Goal: Check status: Check status

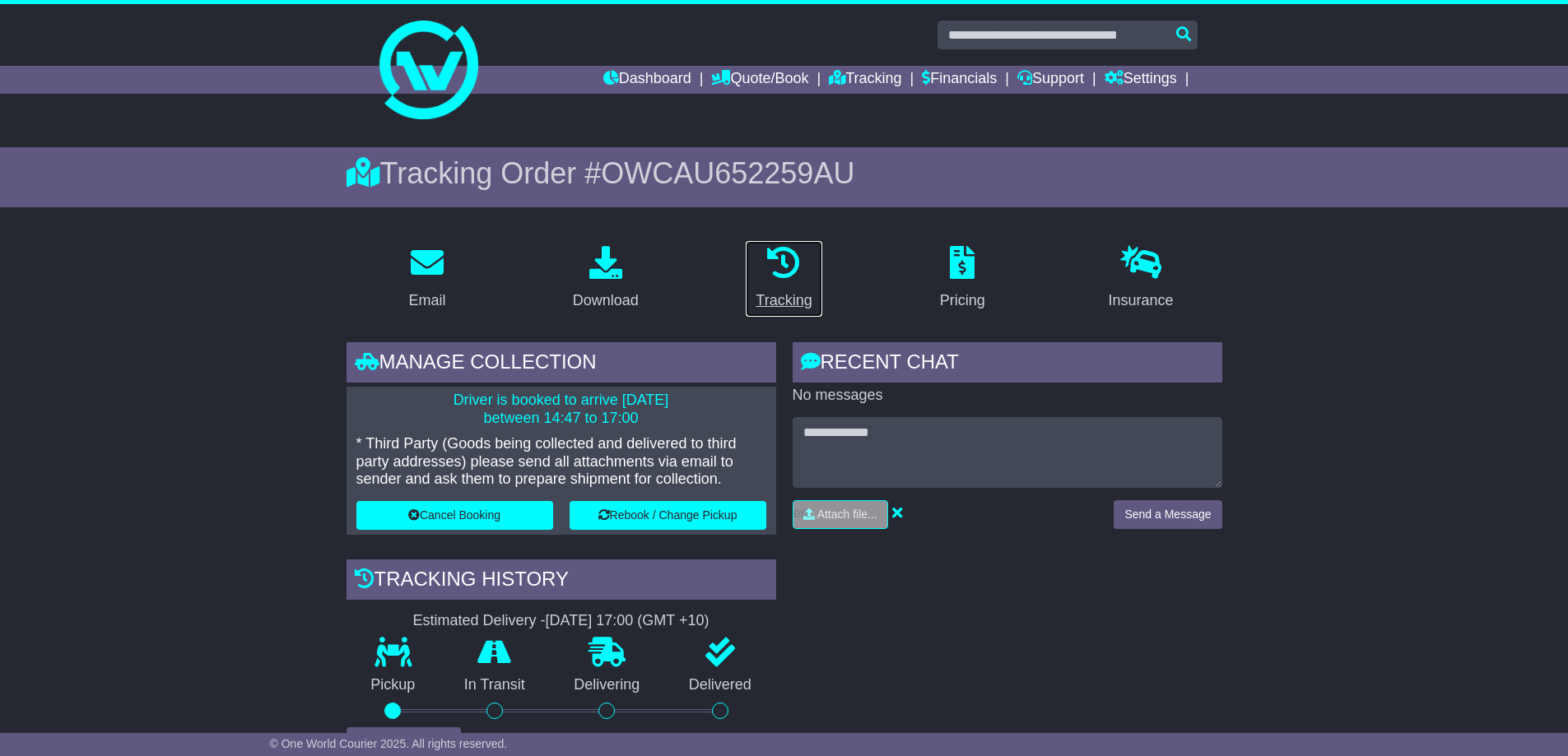
click at [784, 273] on icon at bounding box center [784, 262] width 33 height 33
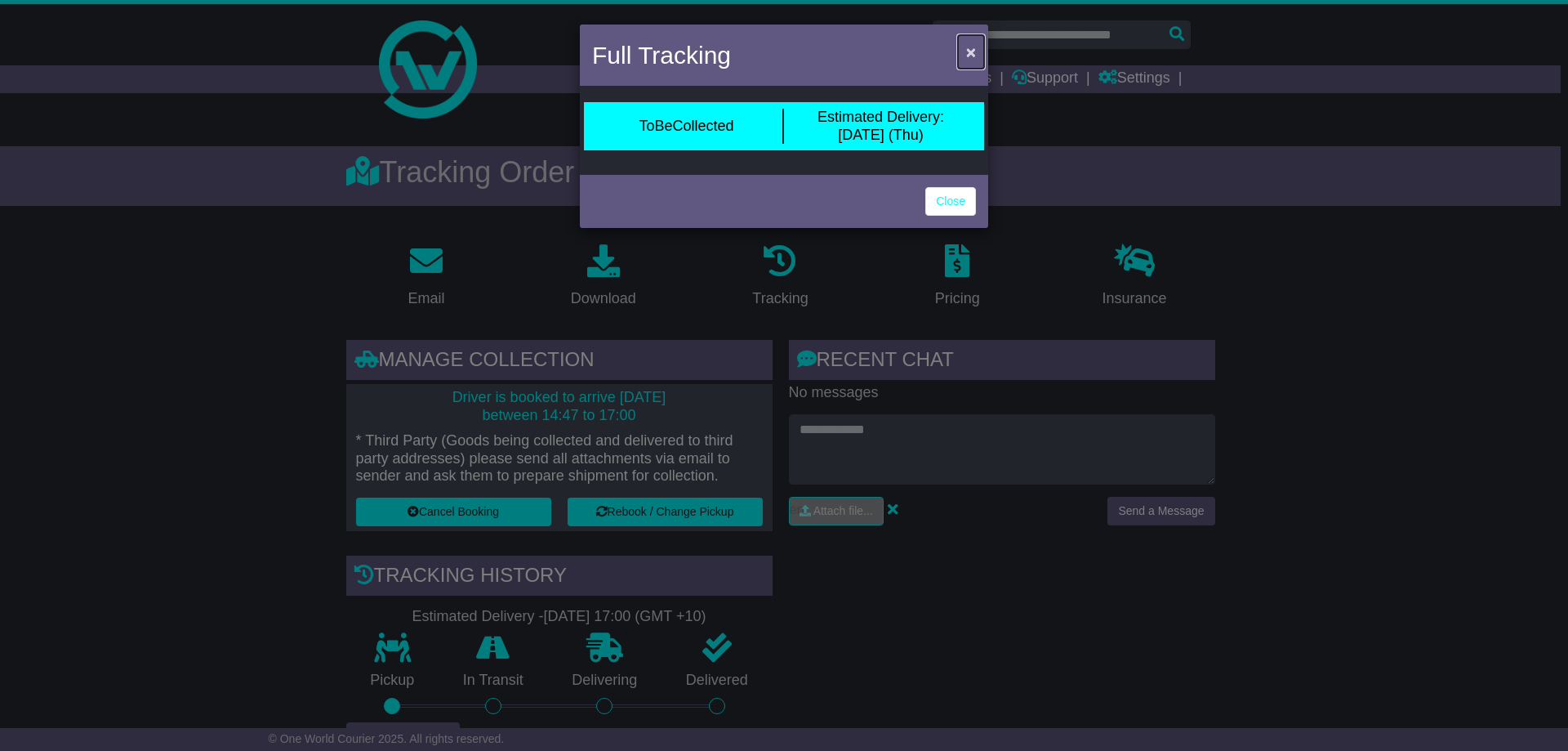
click at [973, 60] on span "×" at bounding box center [970, 52] width 10 height 19
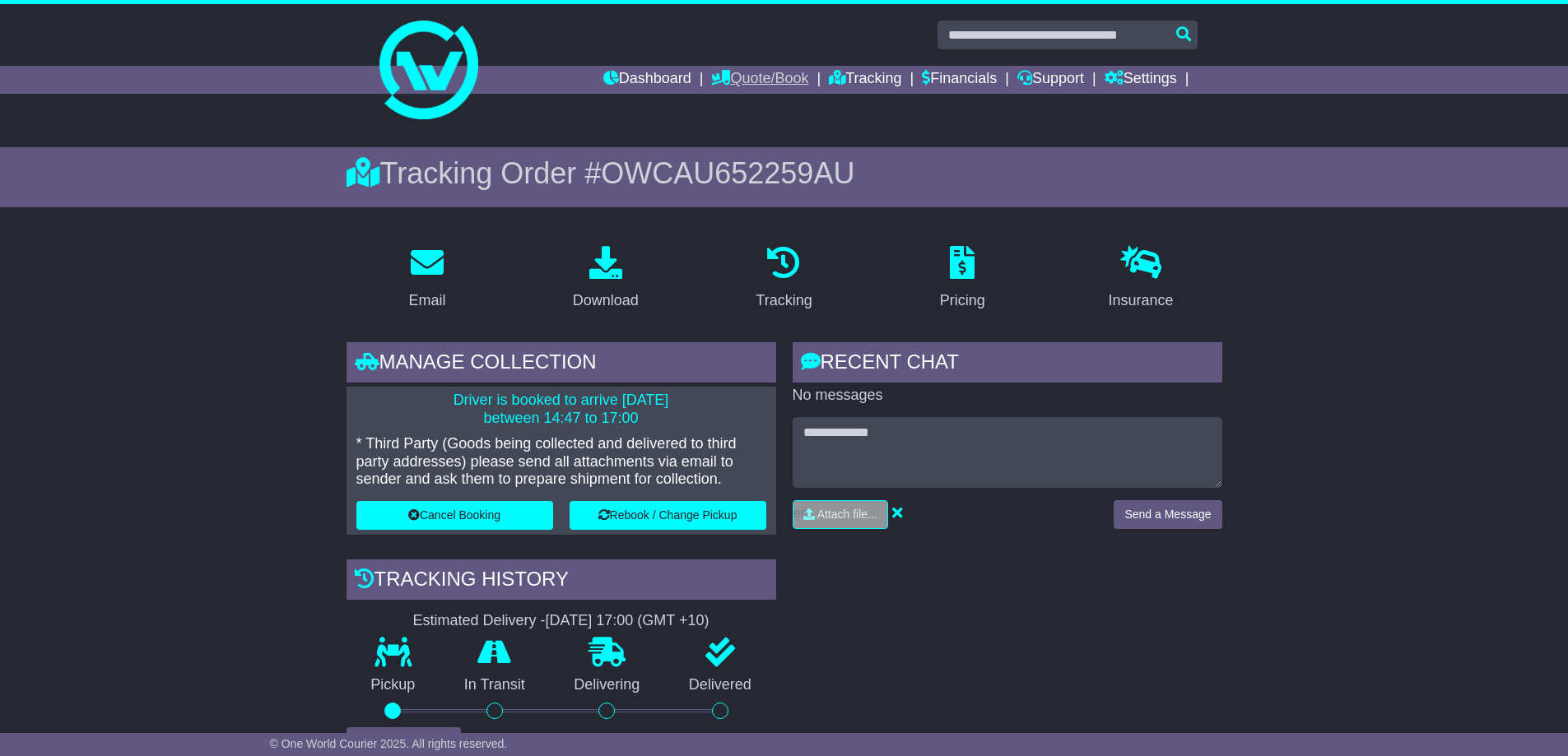
click at [761, 80] on link "Quote/Book" at bounding box center [759, 79] width 97 height 28
click at [828, 77] on icon at bounding box center [836, 77] width 16 height 15
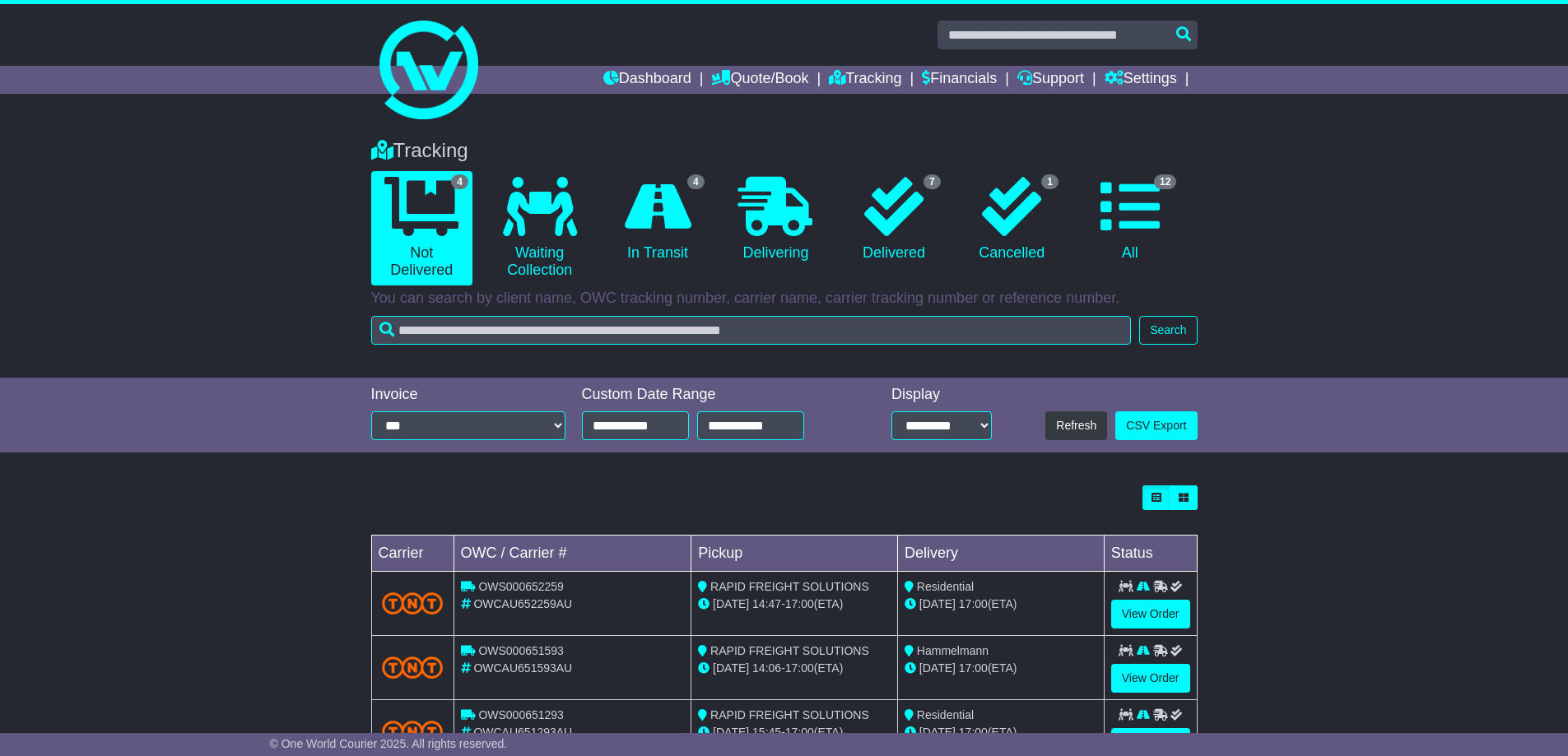
scroll to position [131, 0]
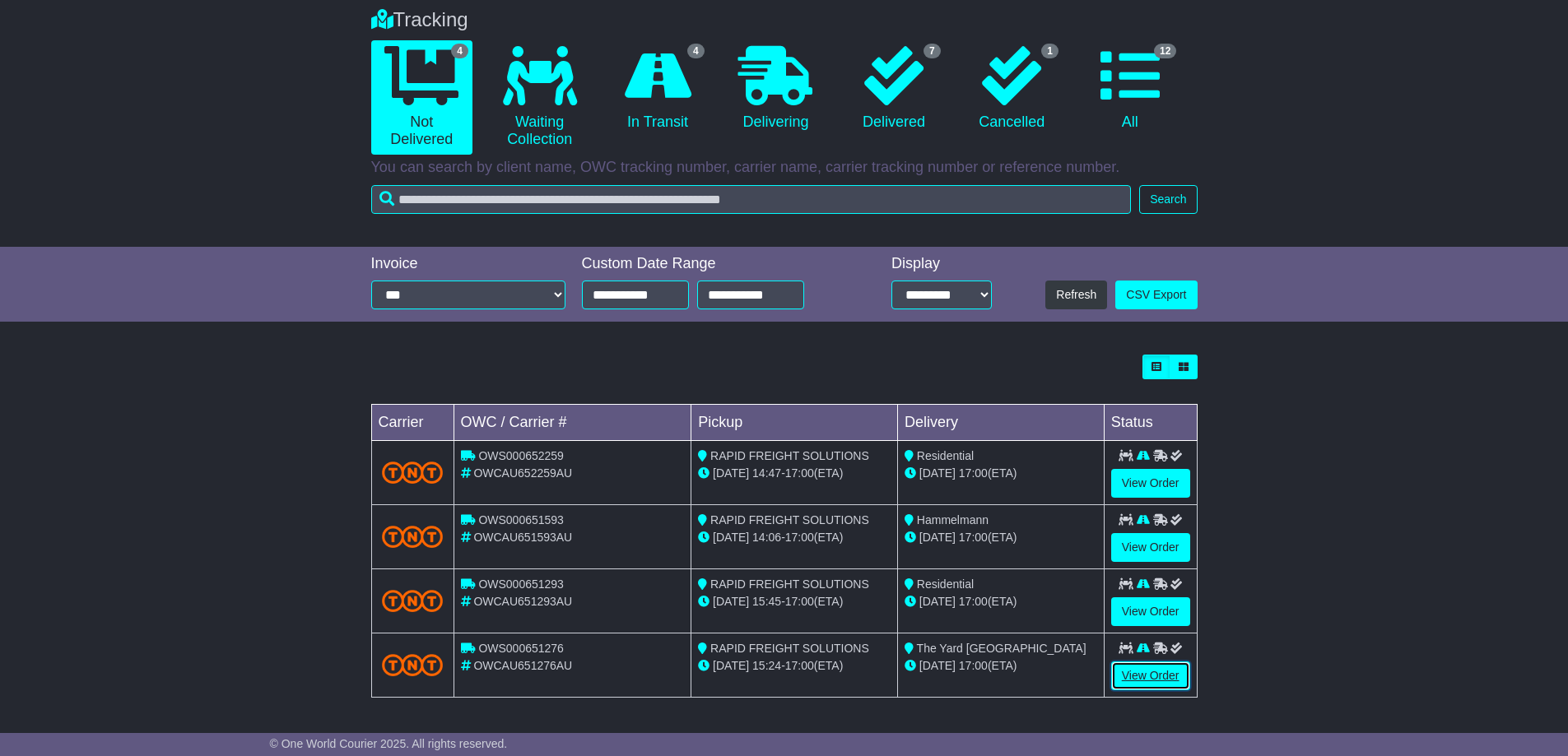
click at [1150, 682] on link "View Order" at bounding box center [1150, 676] width 79 height 29
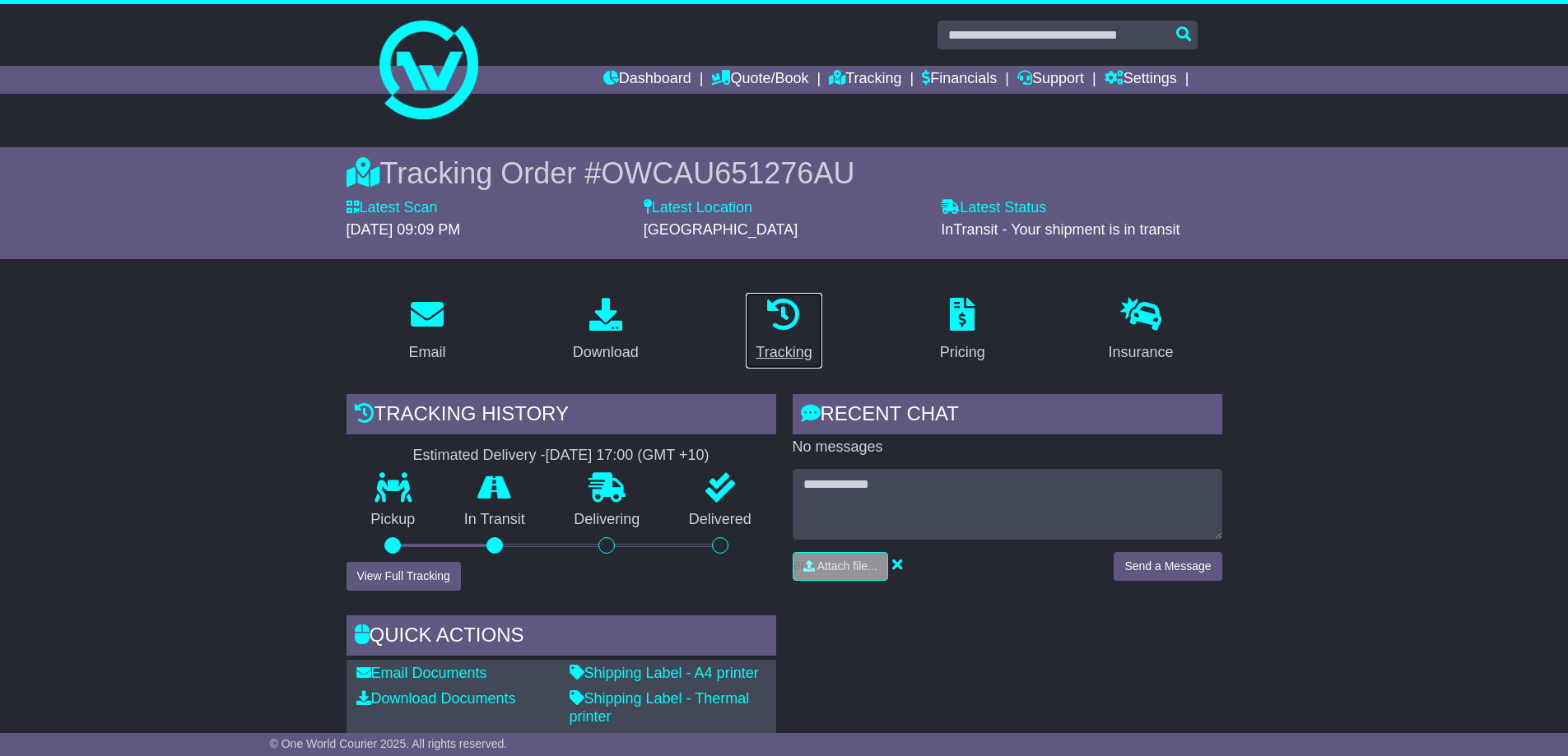
click at [789, 327] on icon at bounding box center [784, 314] width 33 height 33
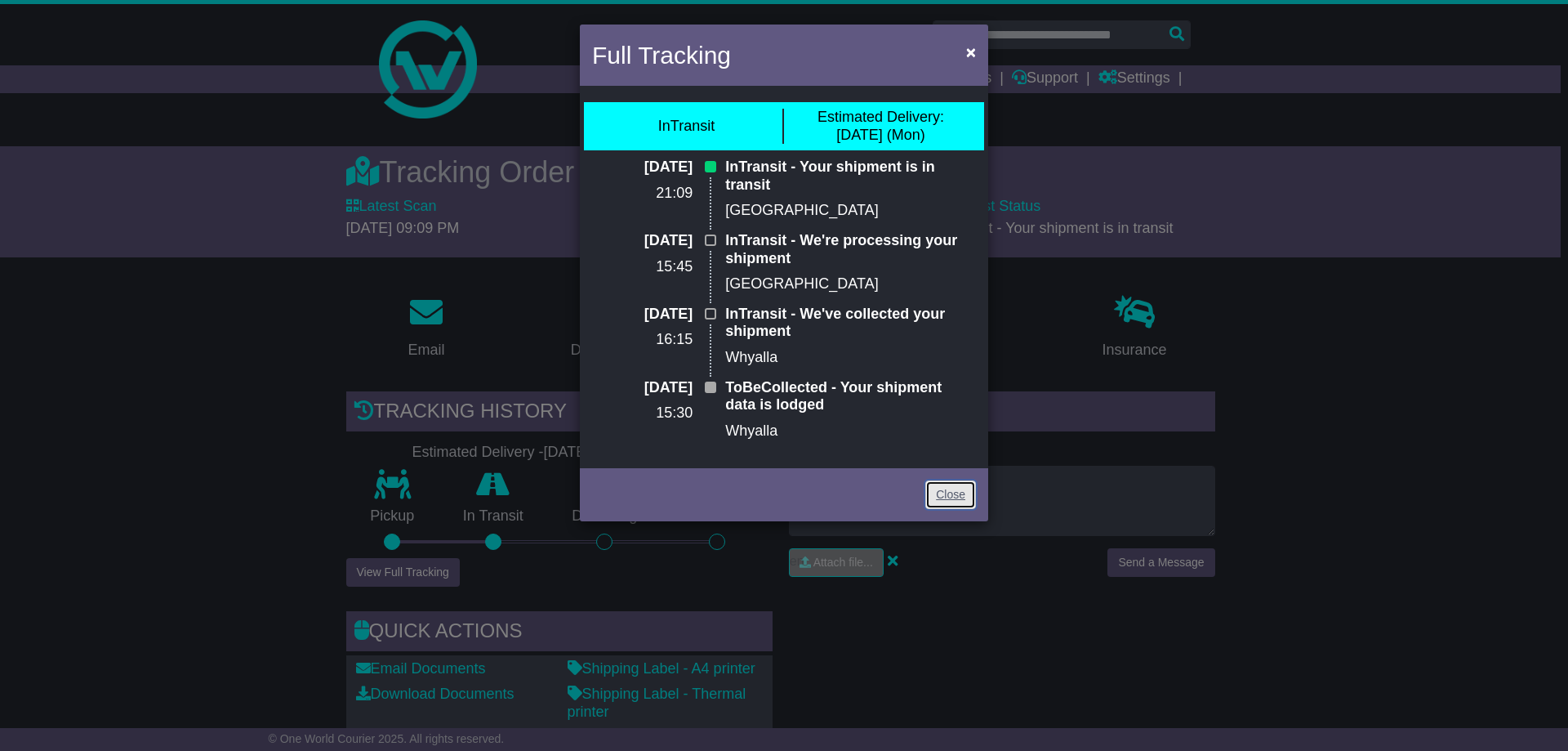
click at [953, 494] on link "Close" at bounding box center [950, 495] width 51 height 29
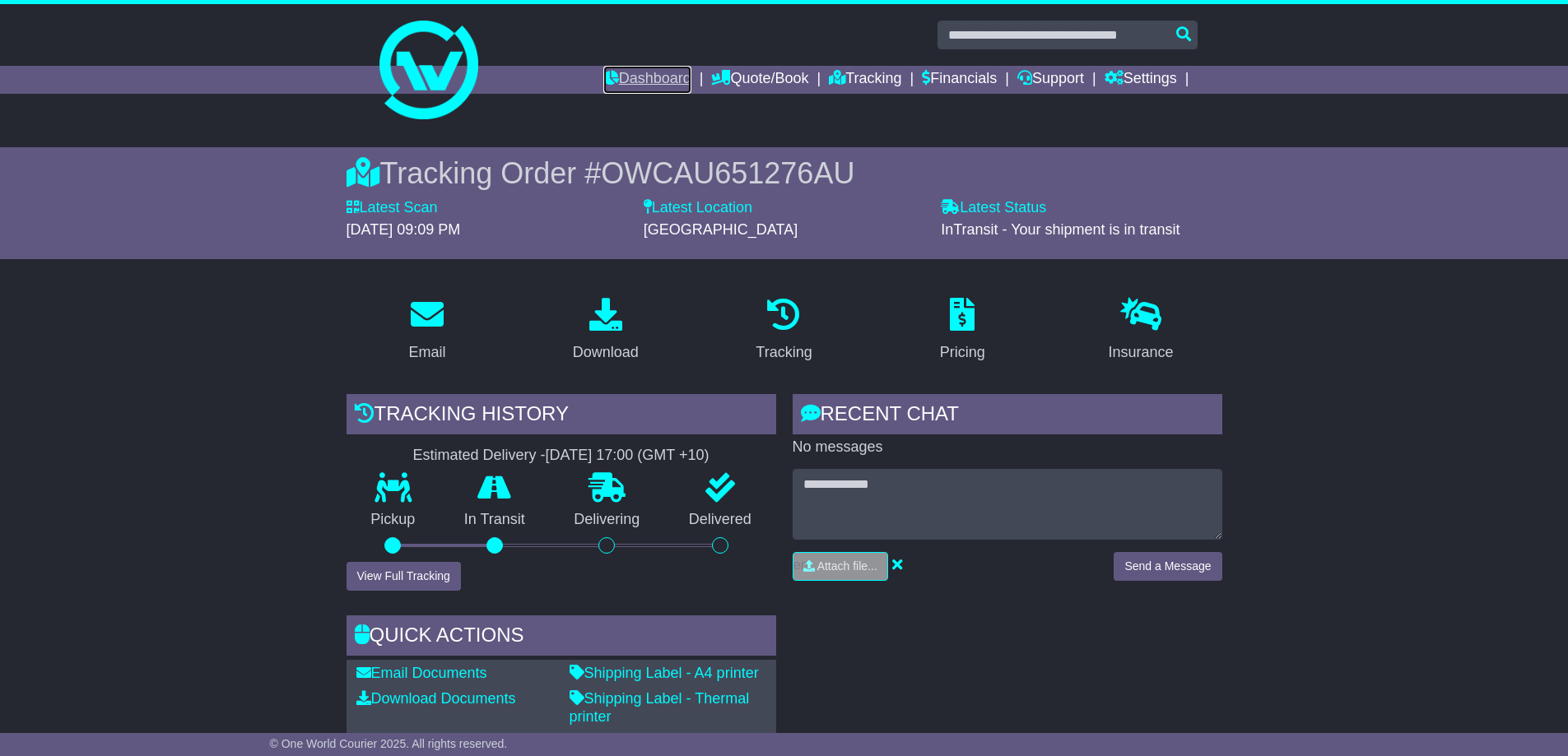
click at [620, 78] on link "Dashboard" at bounding box center [647, 79] width 88 height 28
